Goal: Task Accomplishment & Management: Manage account settings

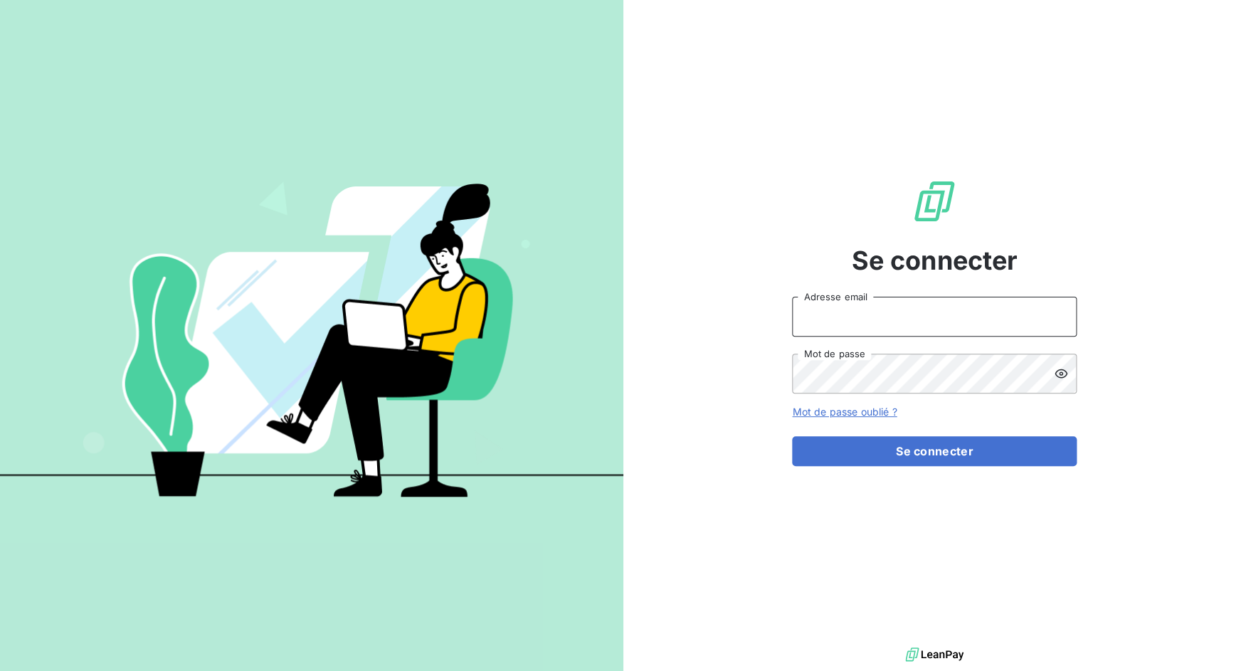
click at [940, 304] on input "Adresse email" at bounding box center [934, 317] width 285 height 40
drag, startPoint x: 841, startPoint y: 322, endPoint x: 901, endPoint y: 322, distance: 60.5
click at [901, 322] on input "admin@3dcelo" at bounding box center [934, 317] width 285 height 40
drag, startPoint x: 841, startPoint y: 318, endPoint x: 871, endPoint y: 318, distance: 30.6
click at [871, 318] on input "admin@a2p" at bounding box center [934, 317] width 285 height 40
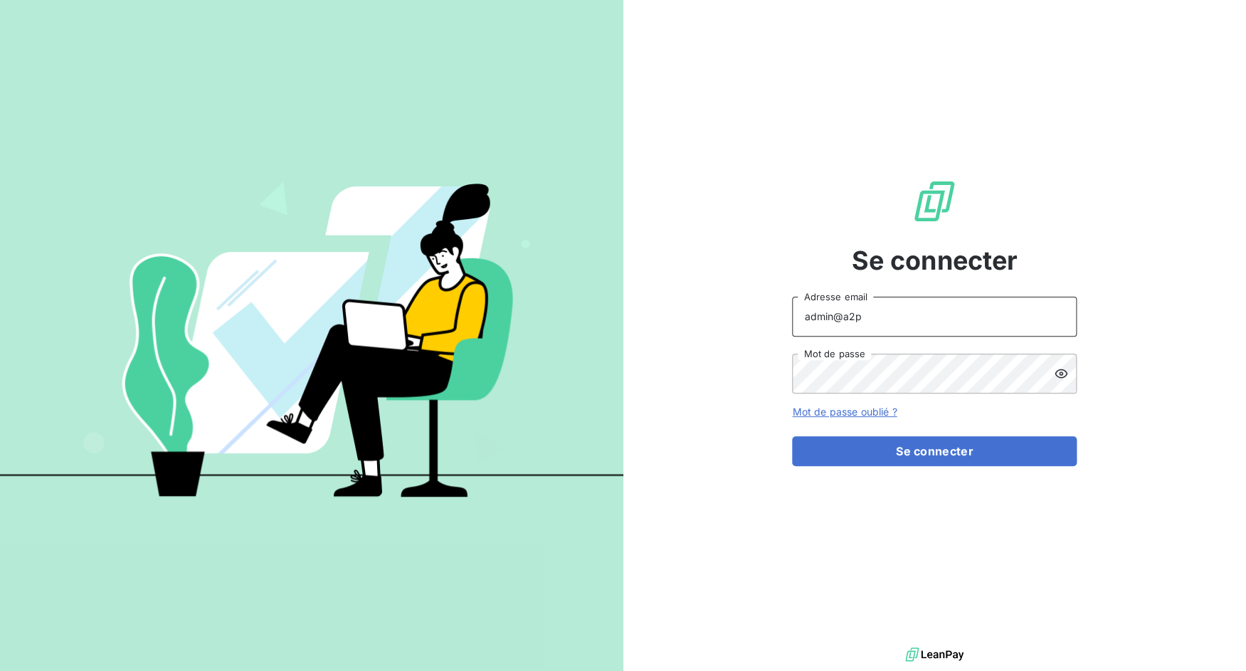
paste input "comptabilite"
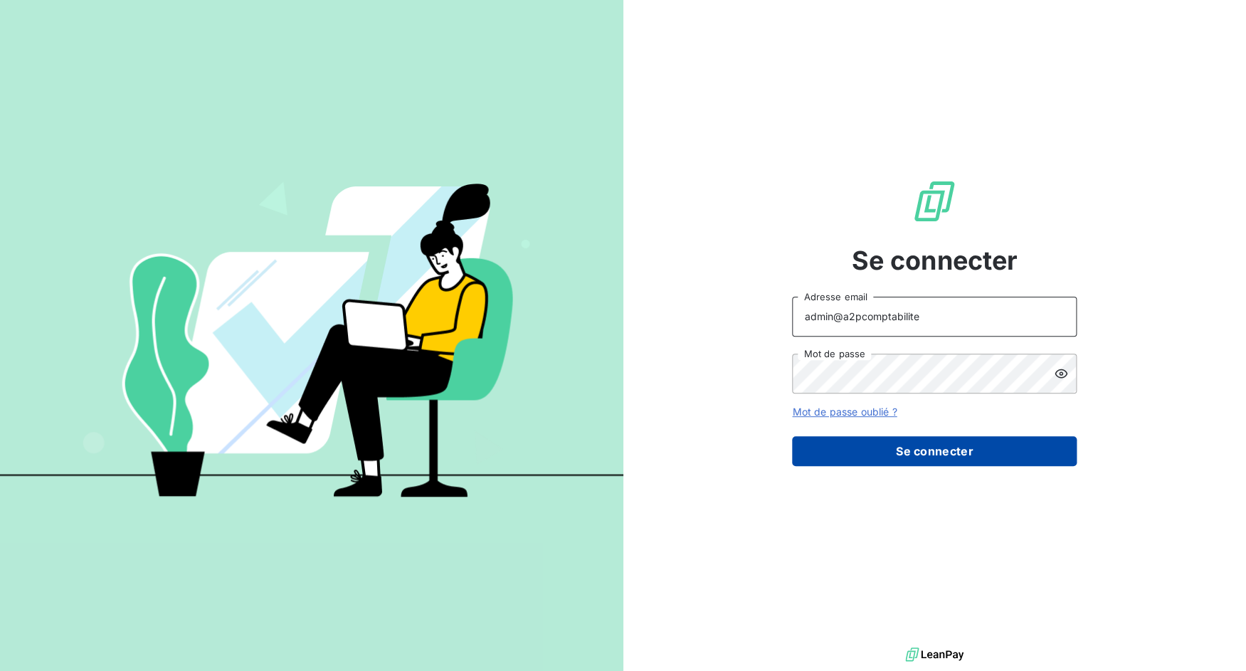
type input "admin@a2pcomptabilite"
click at [877, 451] on button "Se connecter" at bounding box center [934, 451] width 285 height 30
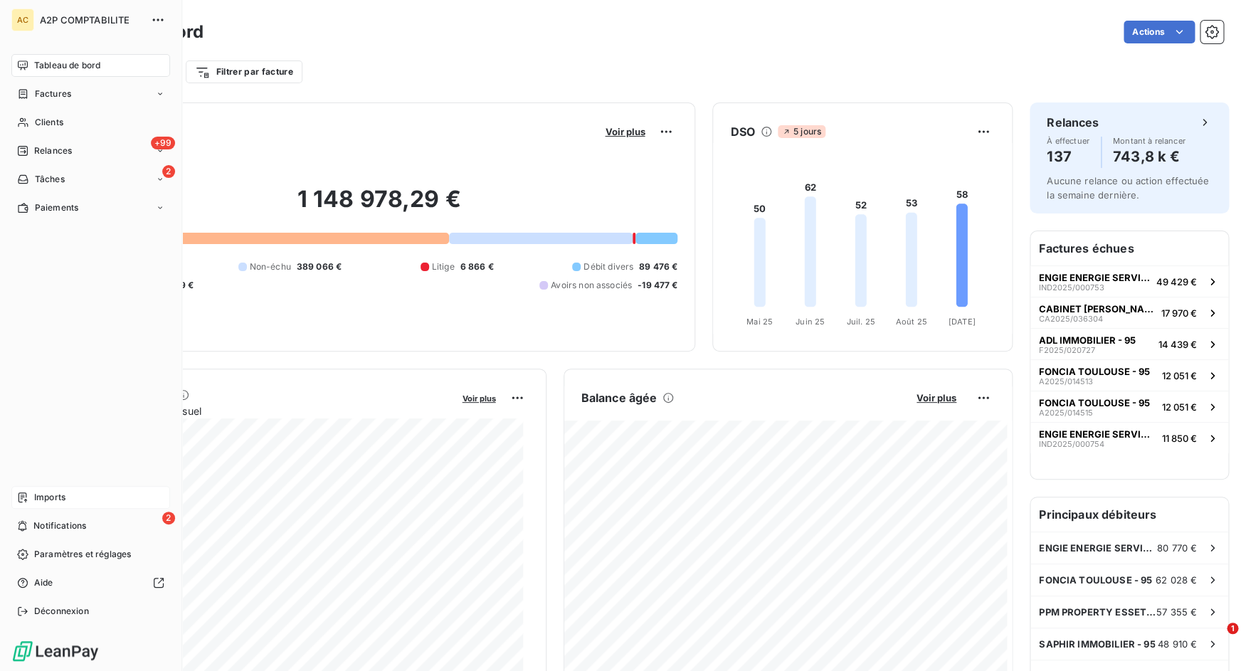
click at [38, 488] on div "Imports" at bounding box center [90, 497] width 159 height 23
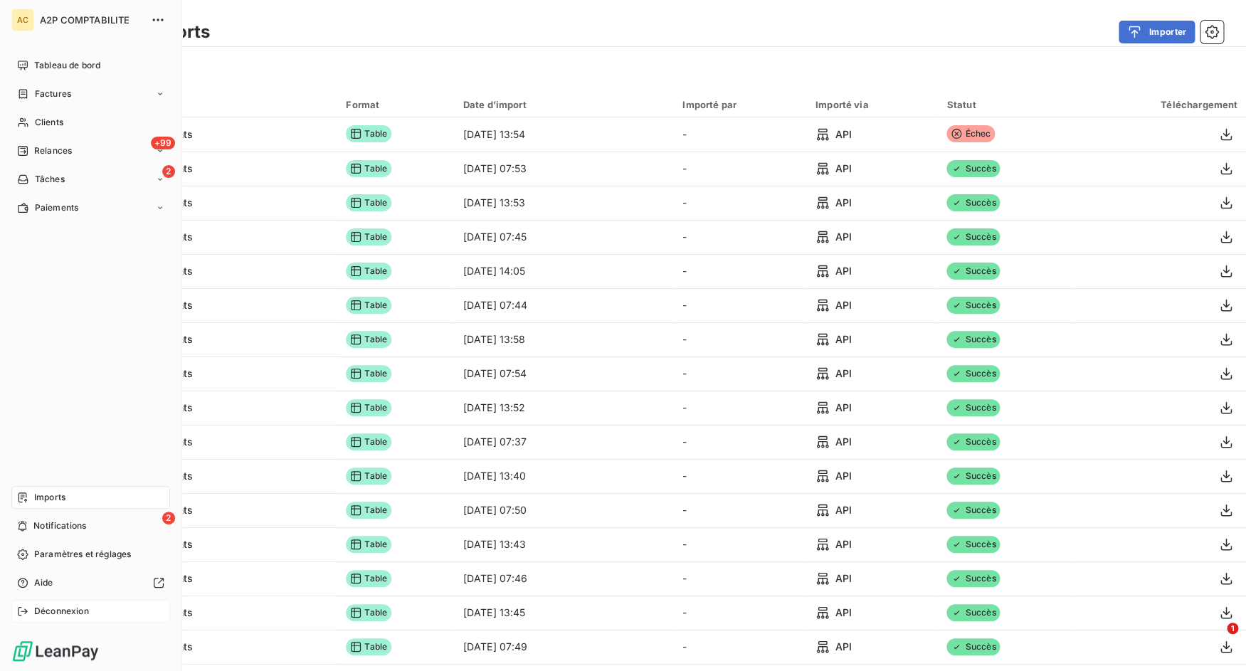
click at [32, 608] on div "Déconnexion" at bounding box center [90, 611] width 159 height 23
